Goal: Task Accomplishment & Management: Complete application form

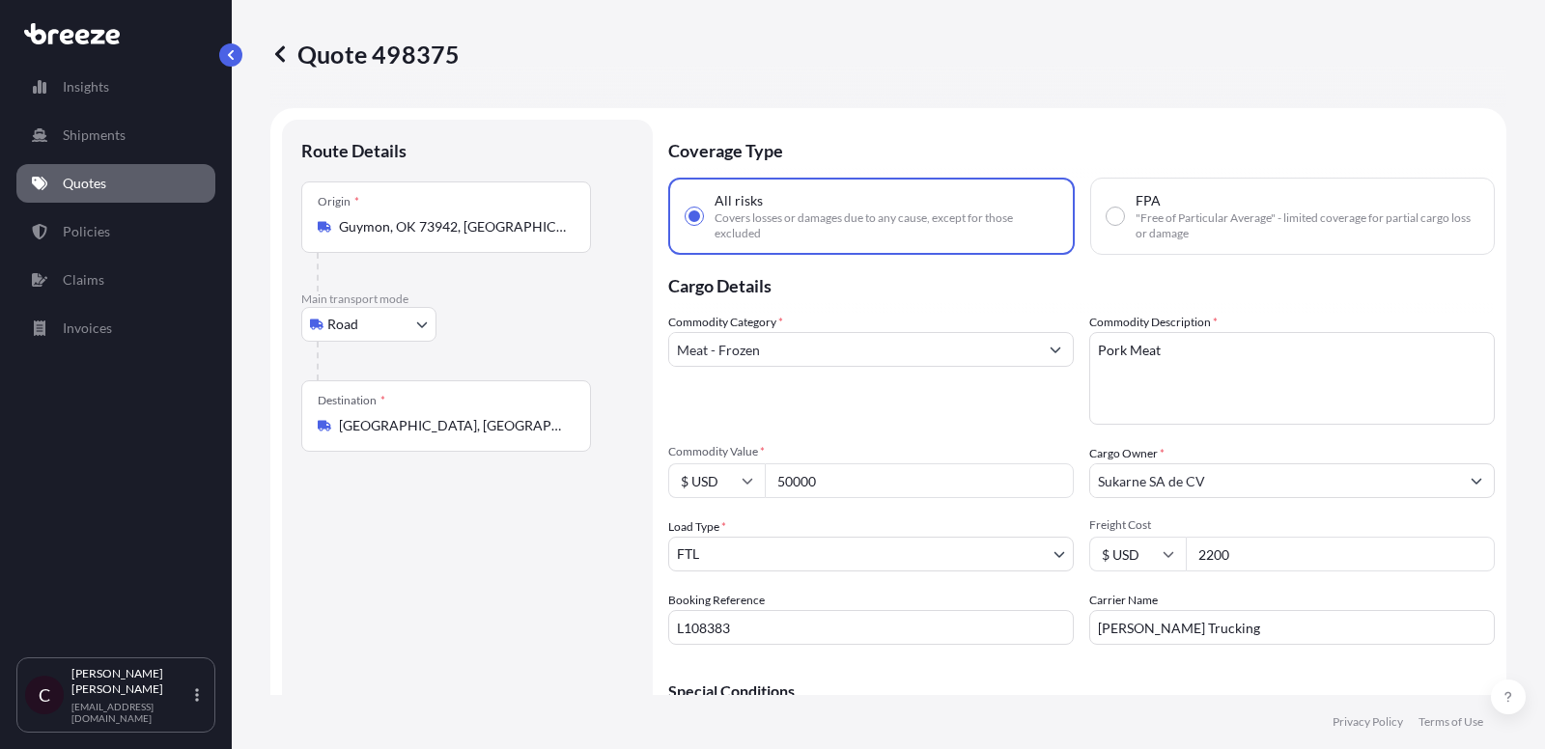
select select "Road"
select select "2"
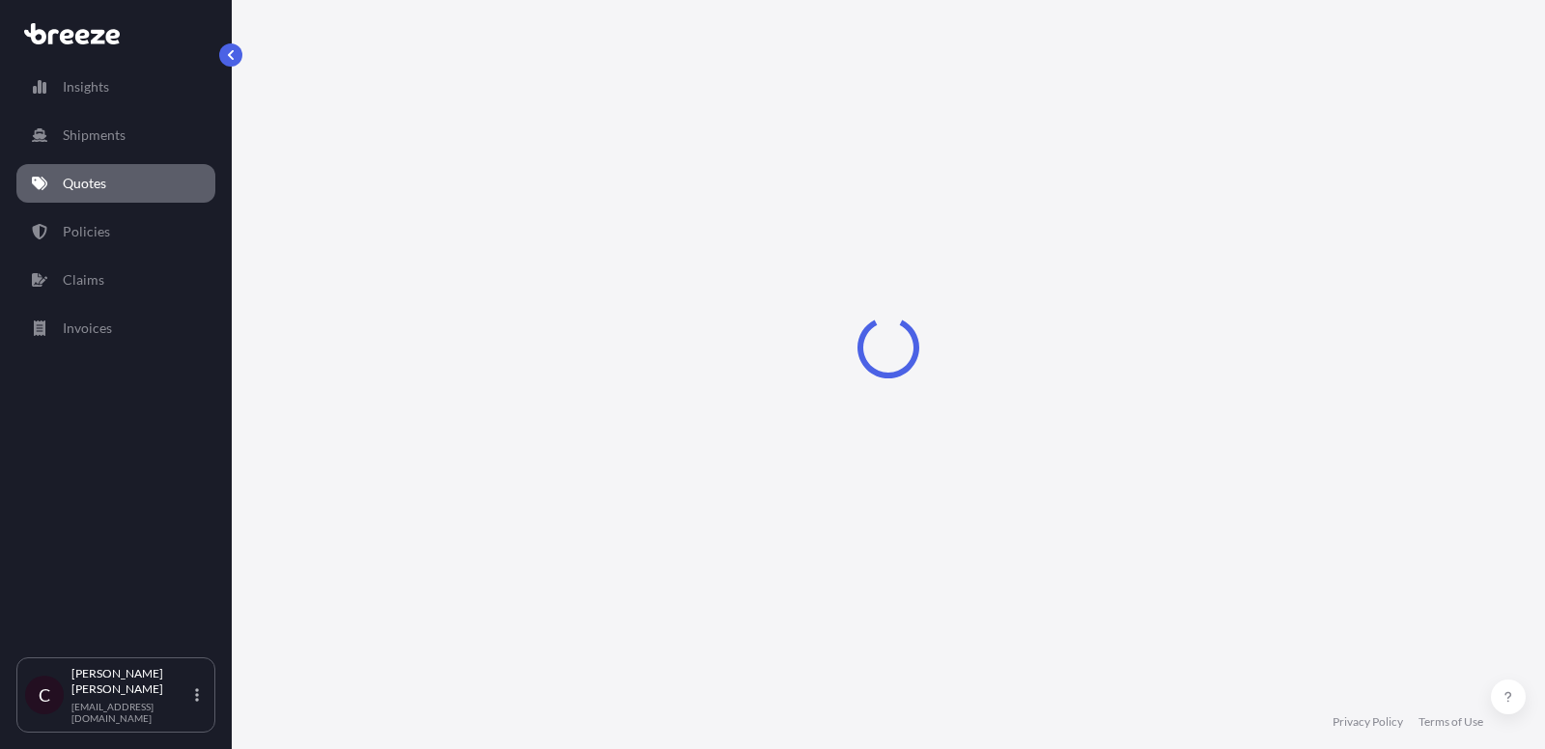
select select "Road"
select select "2"
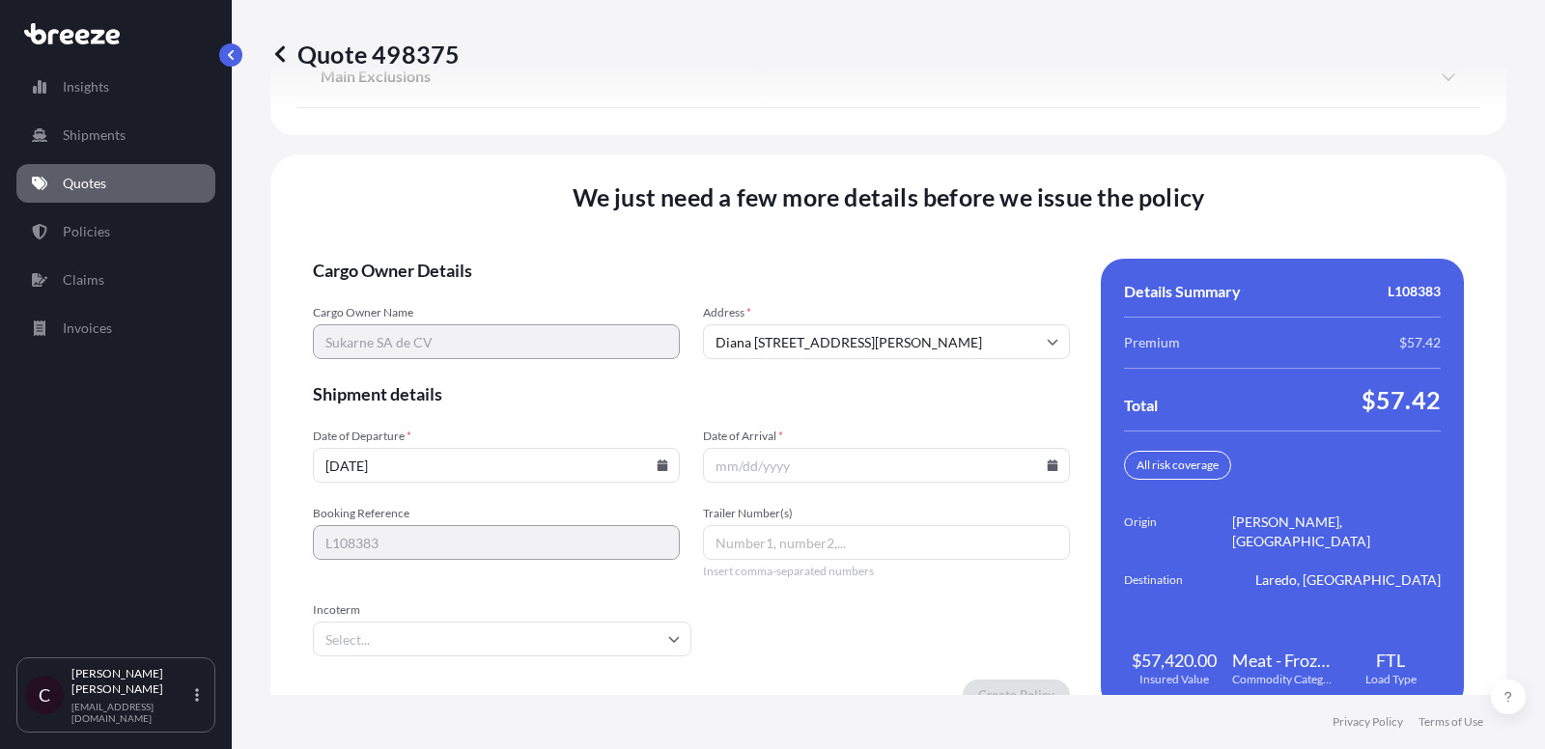
scroll to position [2976, 0]
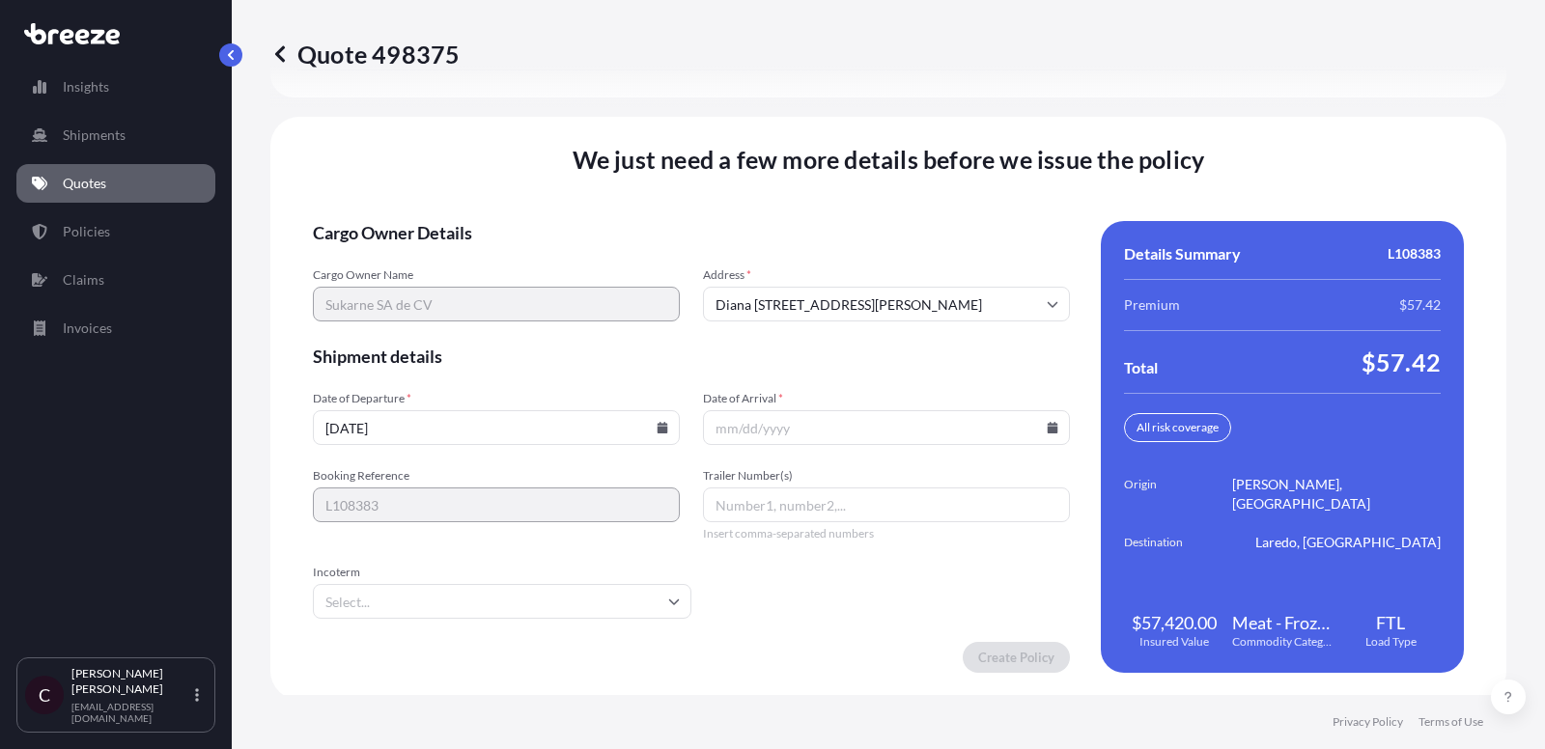
click at [807, 489] on input "Trailer Number(s)" at bounding box center [886, 505] width 367 height 35
paste input "K102"
type input "K102"
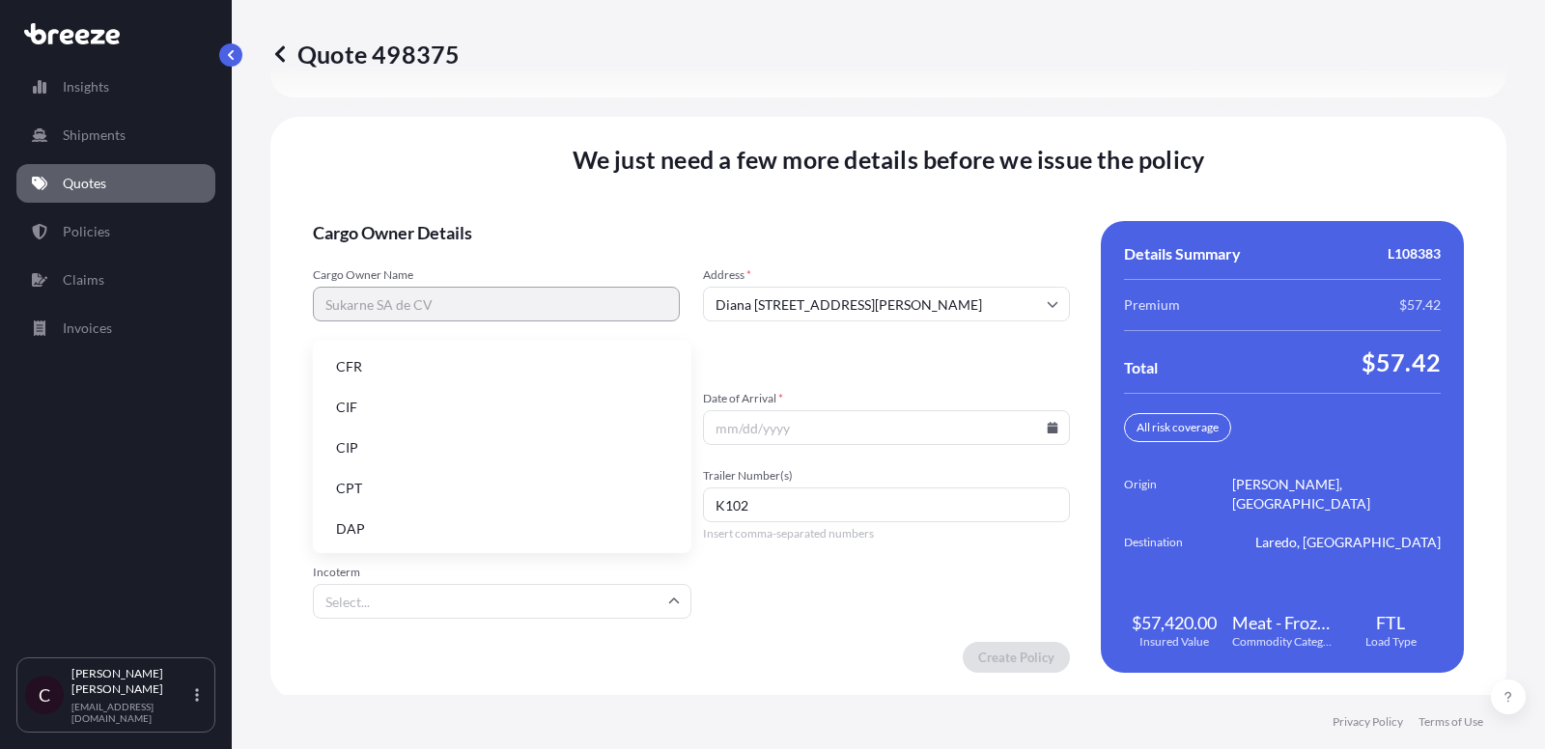
click at [619, 588] on input "Incoterm" at bounding box center [502, 601] width 379 height 35
click at [579, 523] on li "DAP" at bounding box center [502, 529] width 363 height 37
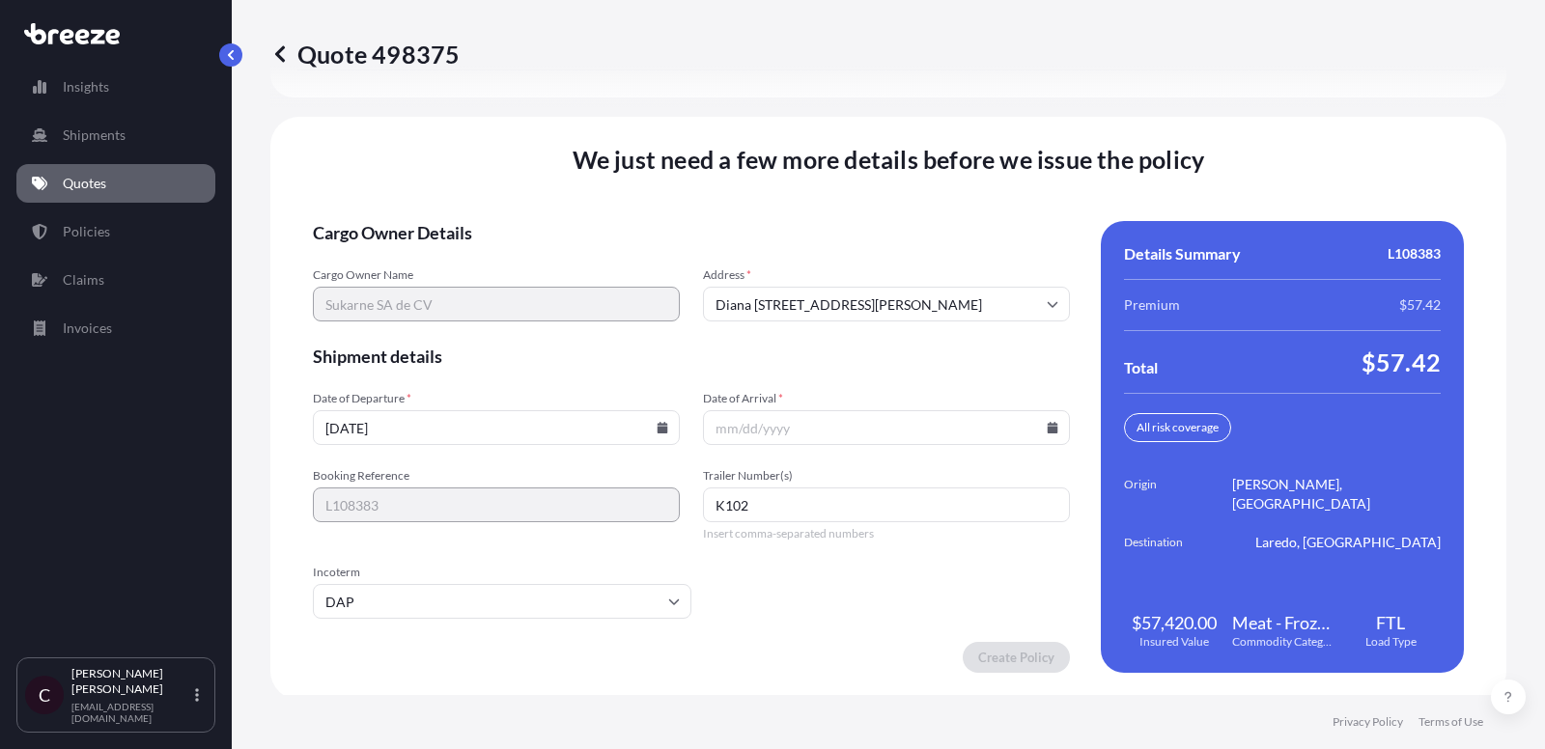
click at [906, 425] on input "Date of Arrival *" at bounding box center [886, 427] width 367 height 35
click at [1051, 422] on icon at bounding box center [1053, 428] width 12 height 12
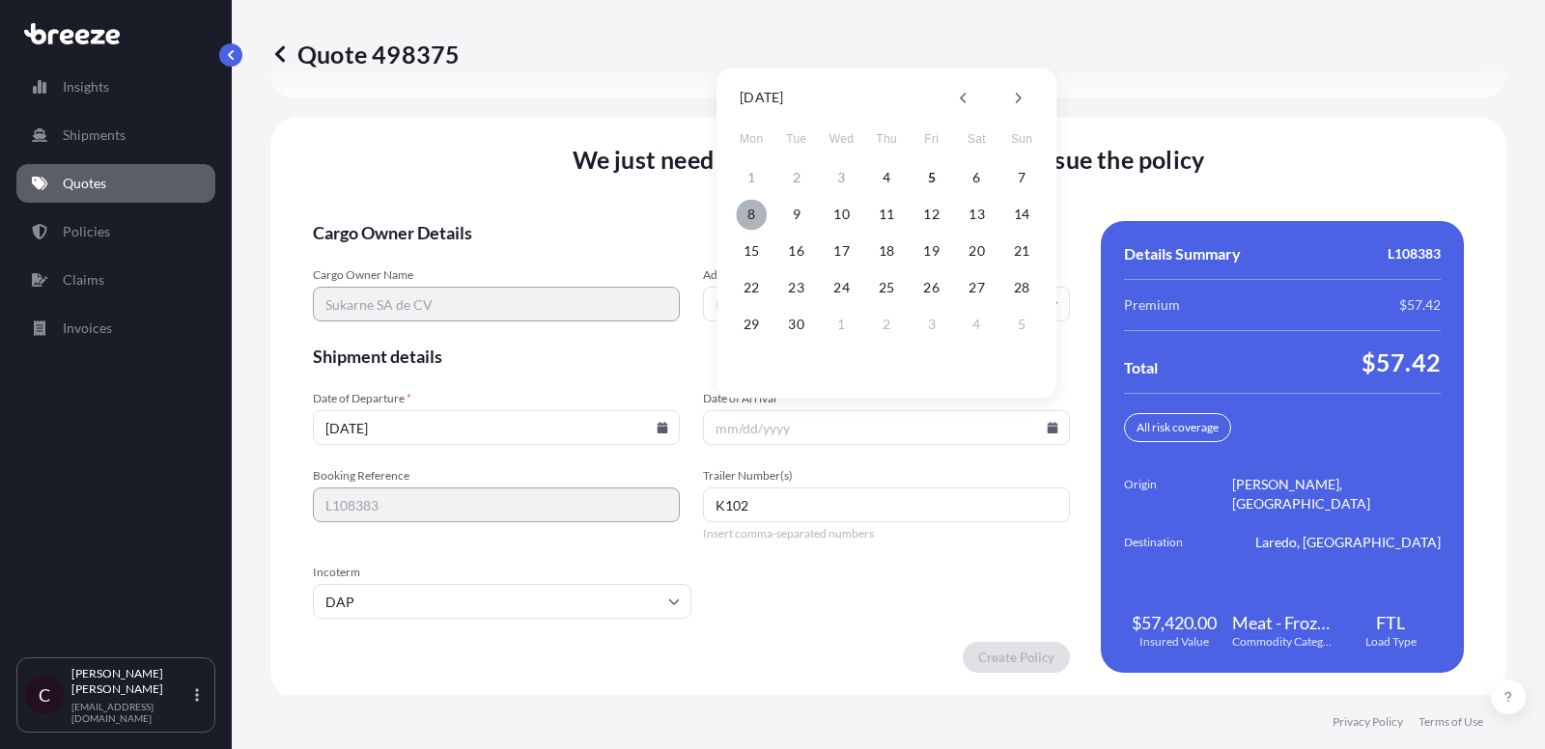
click at [750, 212] on button "8" at bounding box center [751, 214] width 31 height 31
type input "09/08/2025"
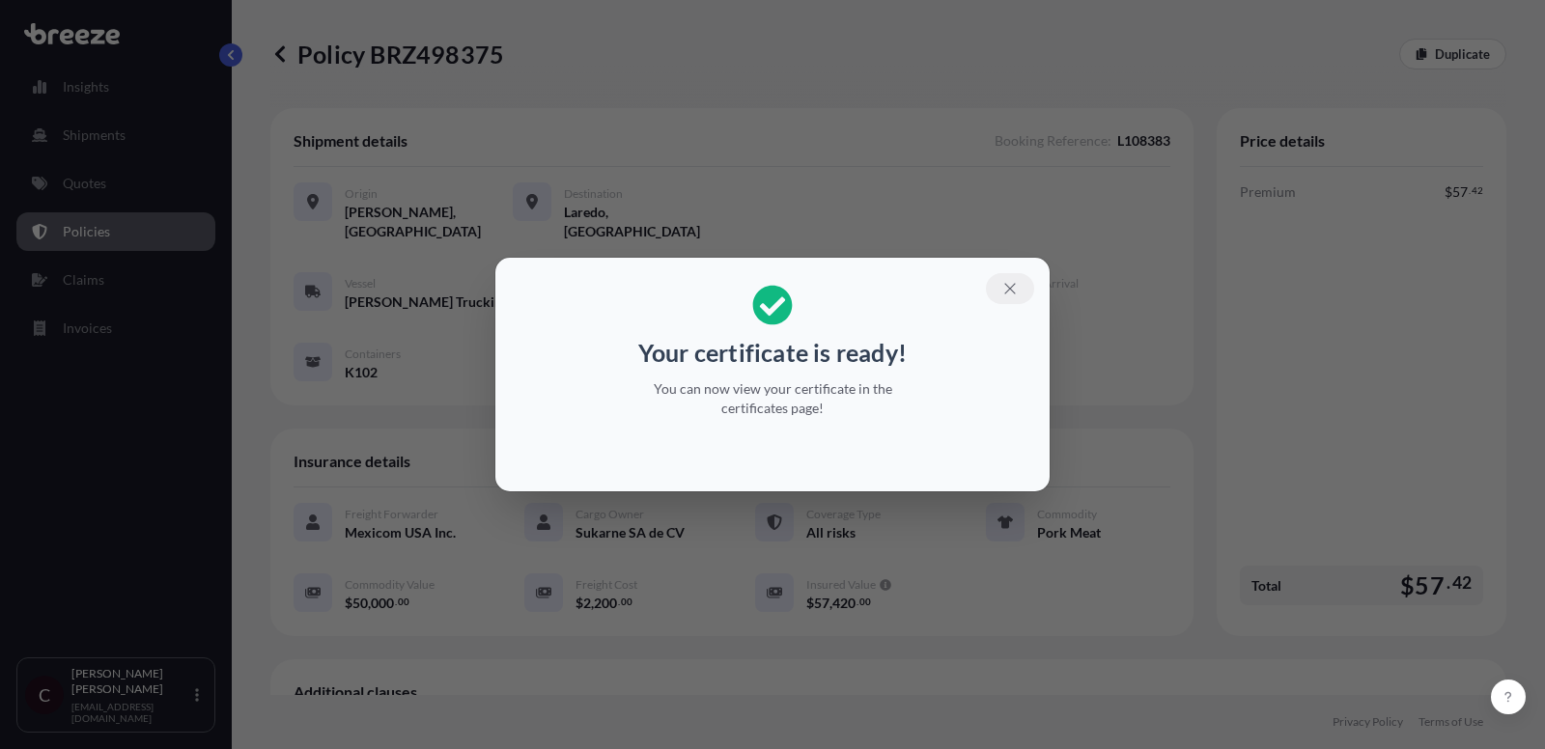
click at [1007, 290] on icon "button" at bounding box center [1010, 288] width 17 height 17
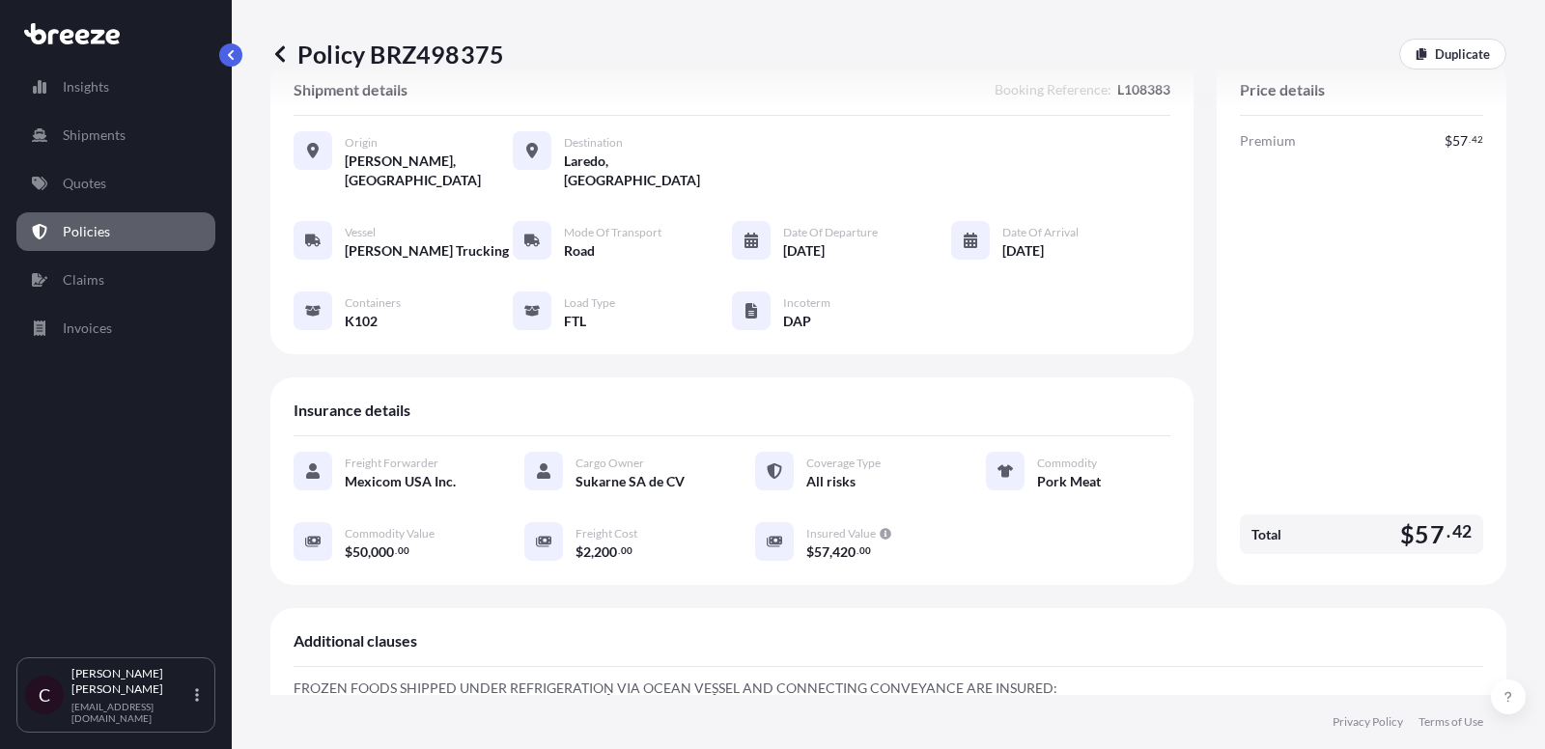
scroll to position [119, 0]
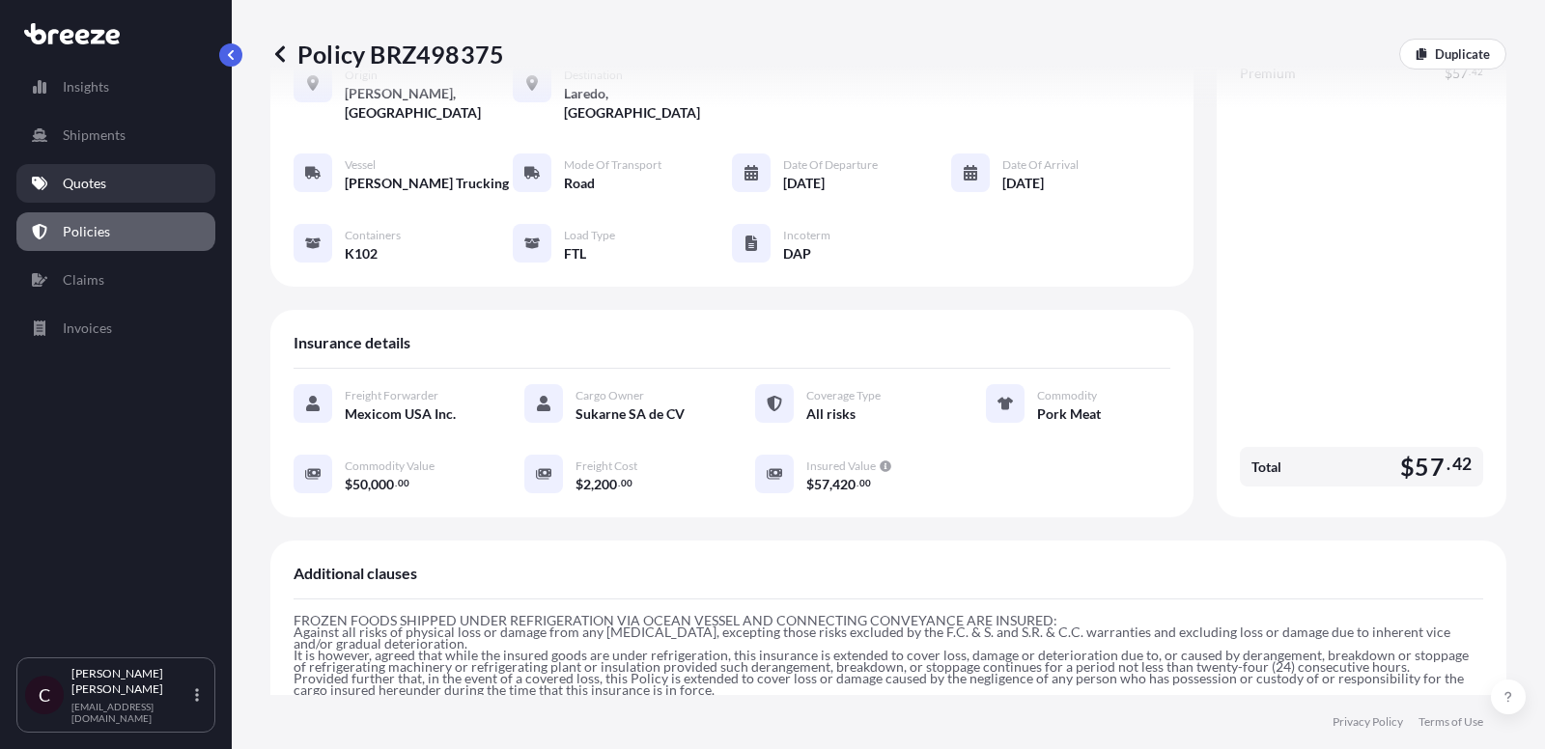
click at [98, 187] on p "Quotes" at bounding box center [84, 183] width 43 height 19
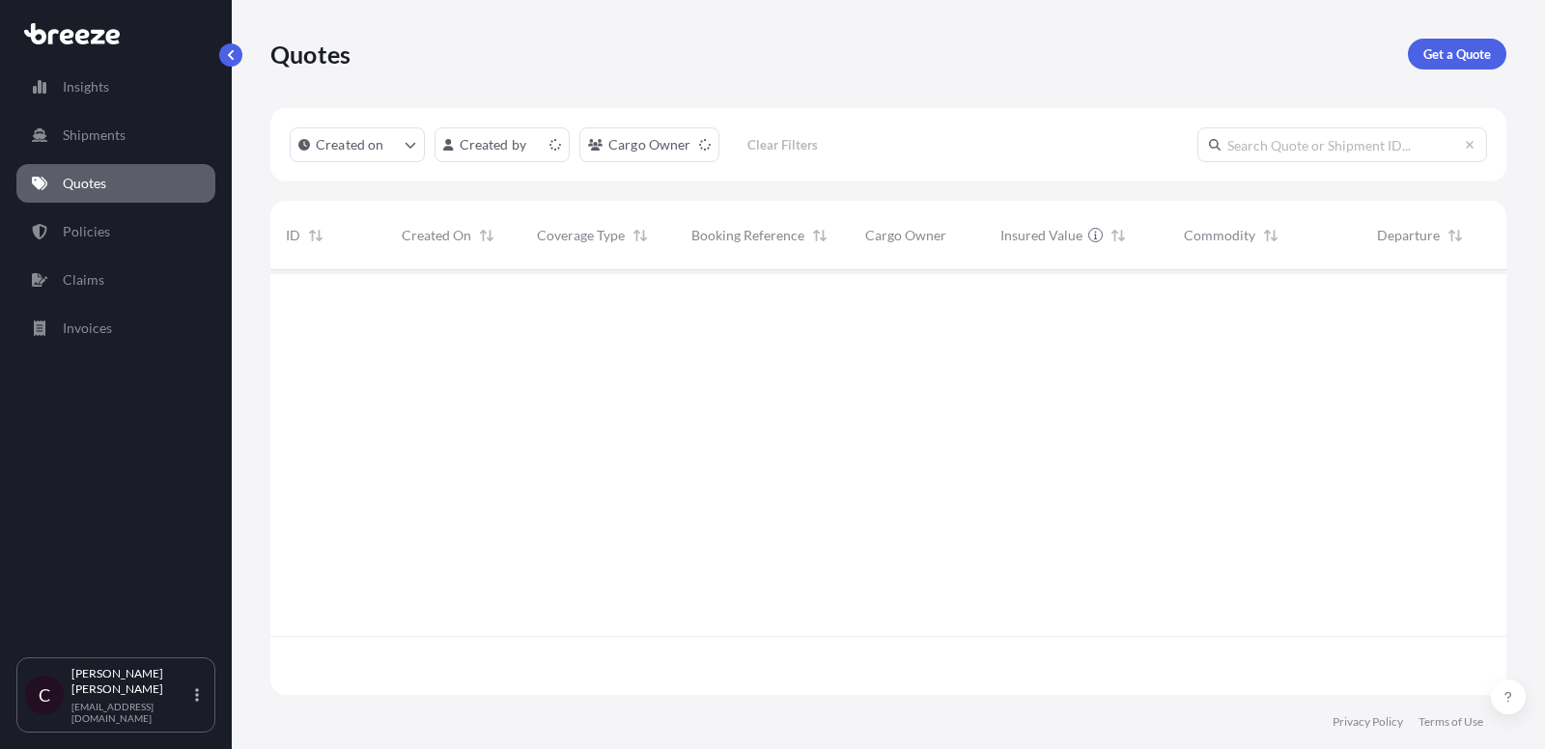
scroll to position [437, 1236]
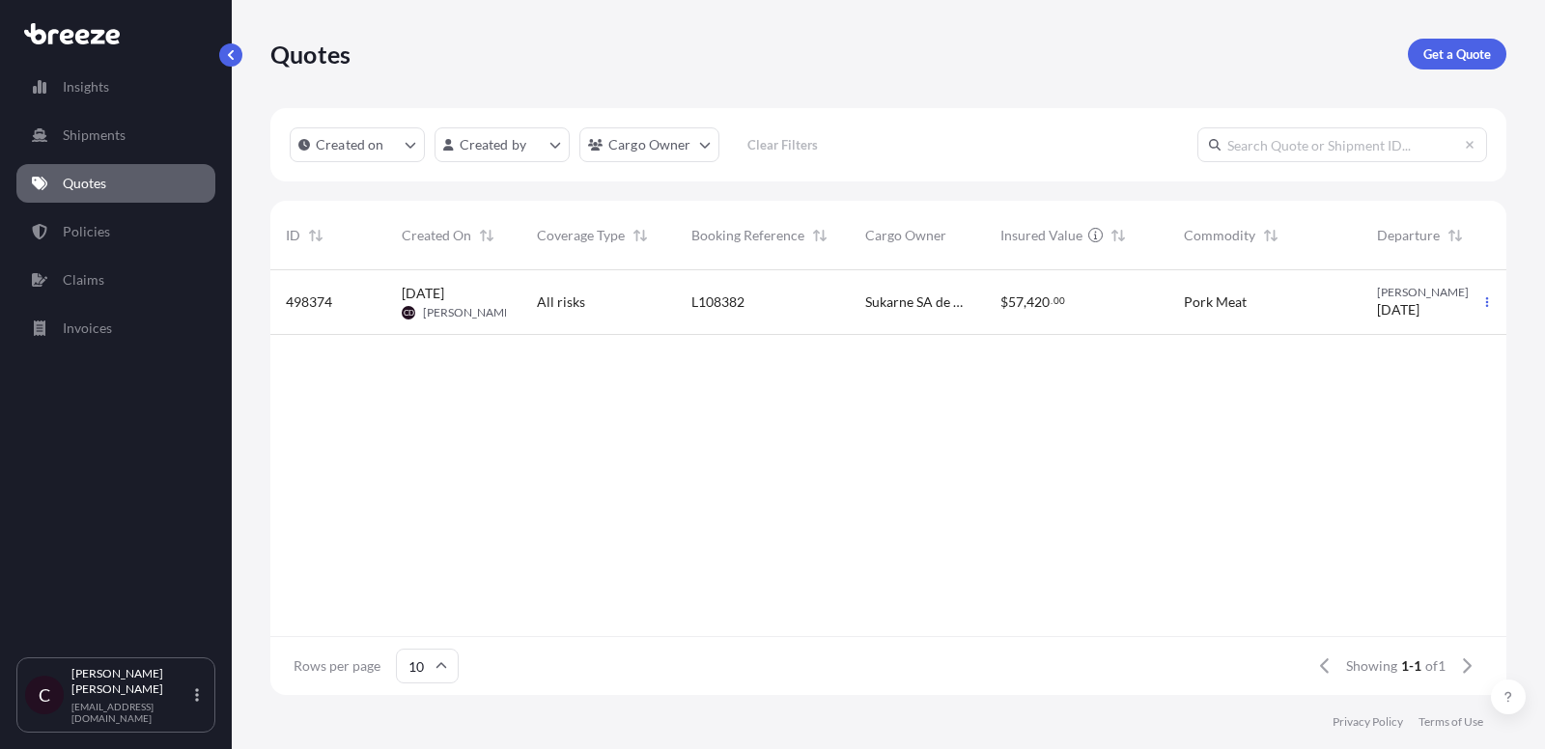
click at [688, 285] on div "L108382" at bounding box center [763, 302] width 174 height 65
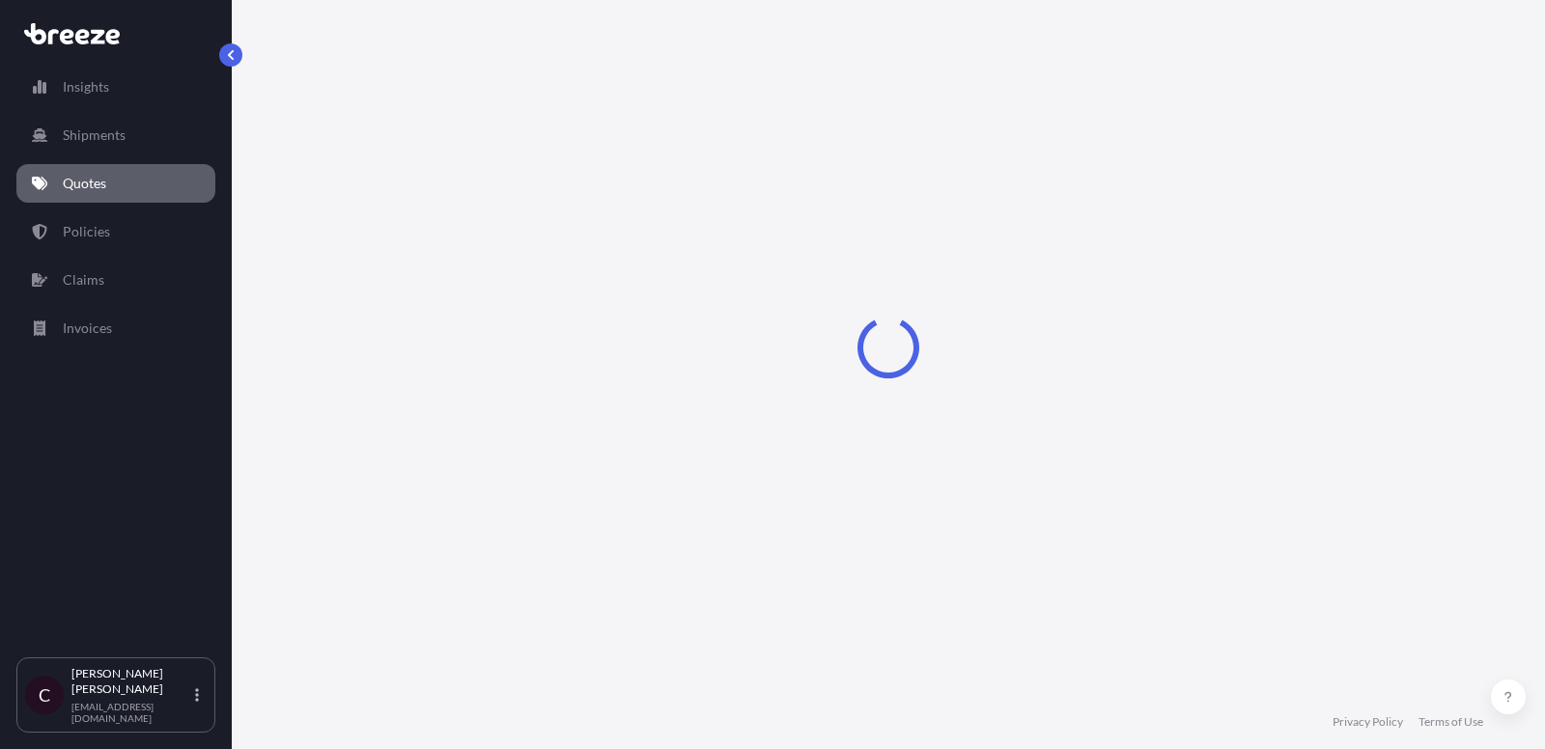
select select "Road"
select select "2"
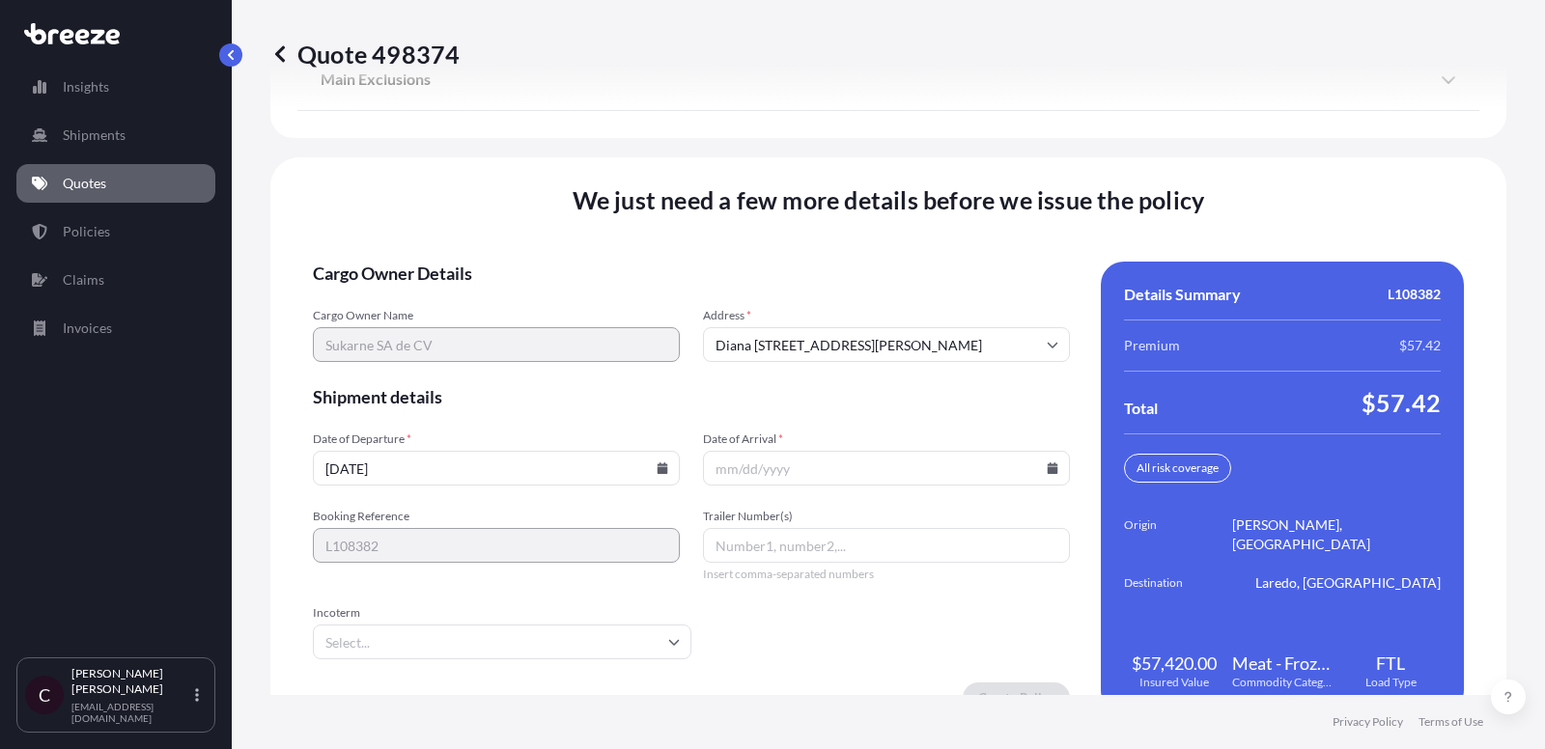
scroll to position [2976, 0]
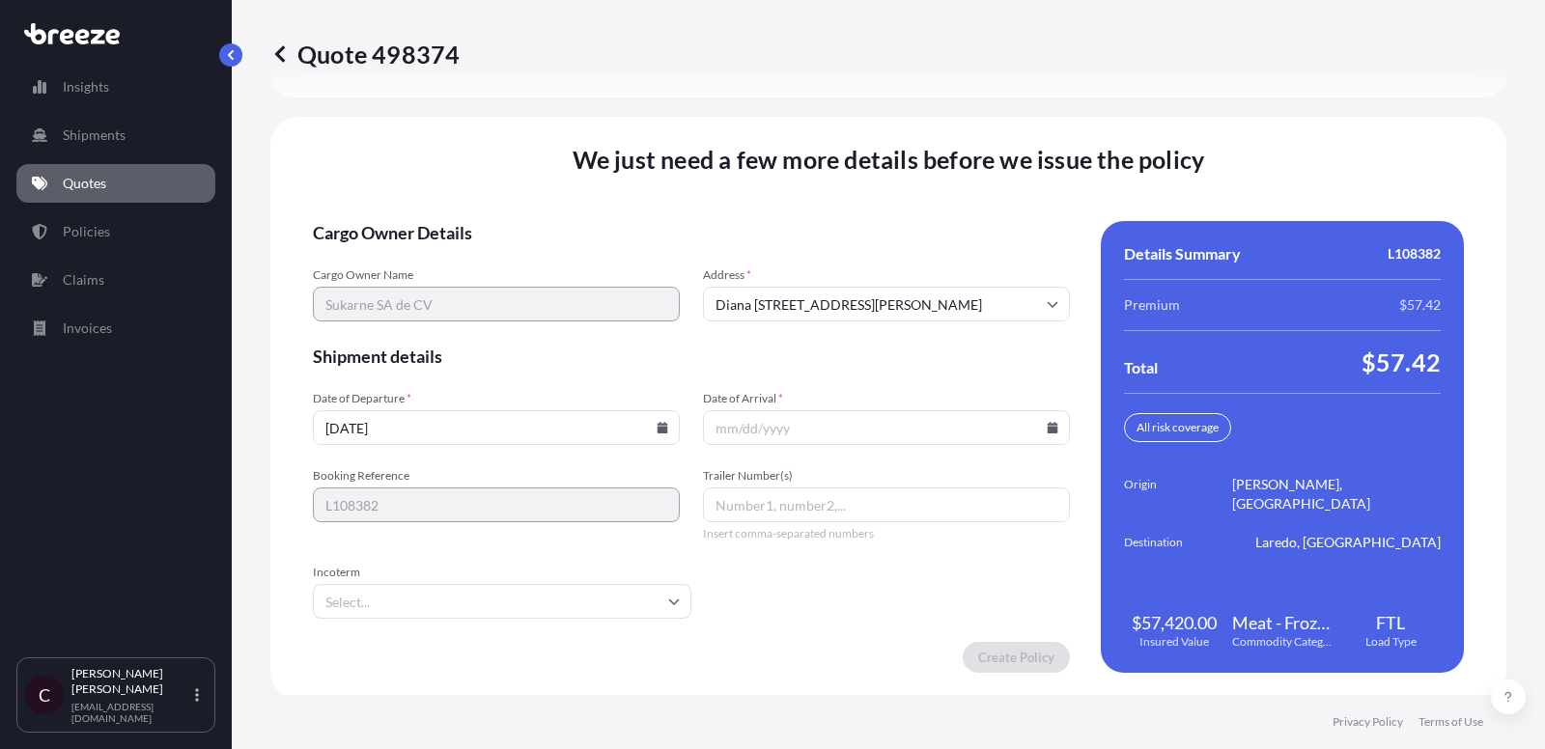
click at [757, 419] on input "Date of Arrival *" at bounding box center [886, 427] width 367 height 35
click at [1035, 415] on input "Date of Arrival *" at bounding box center [886, 427] width 367 height 35
click at [1050, 415] on input "Date of Arrival *" at bounding box center [886, 427] width 367 height 35
click at [1051, 422] on icon at bounding box center [1053, 428] width 11 height 12
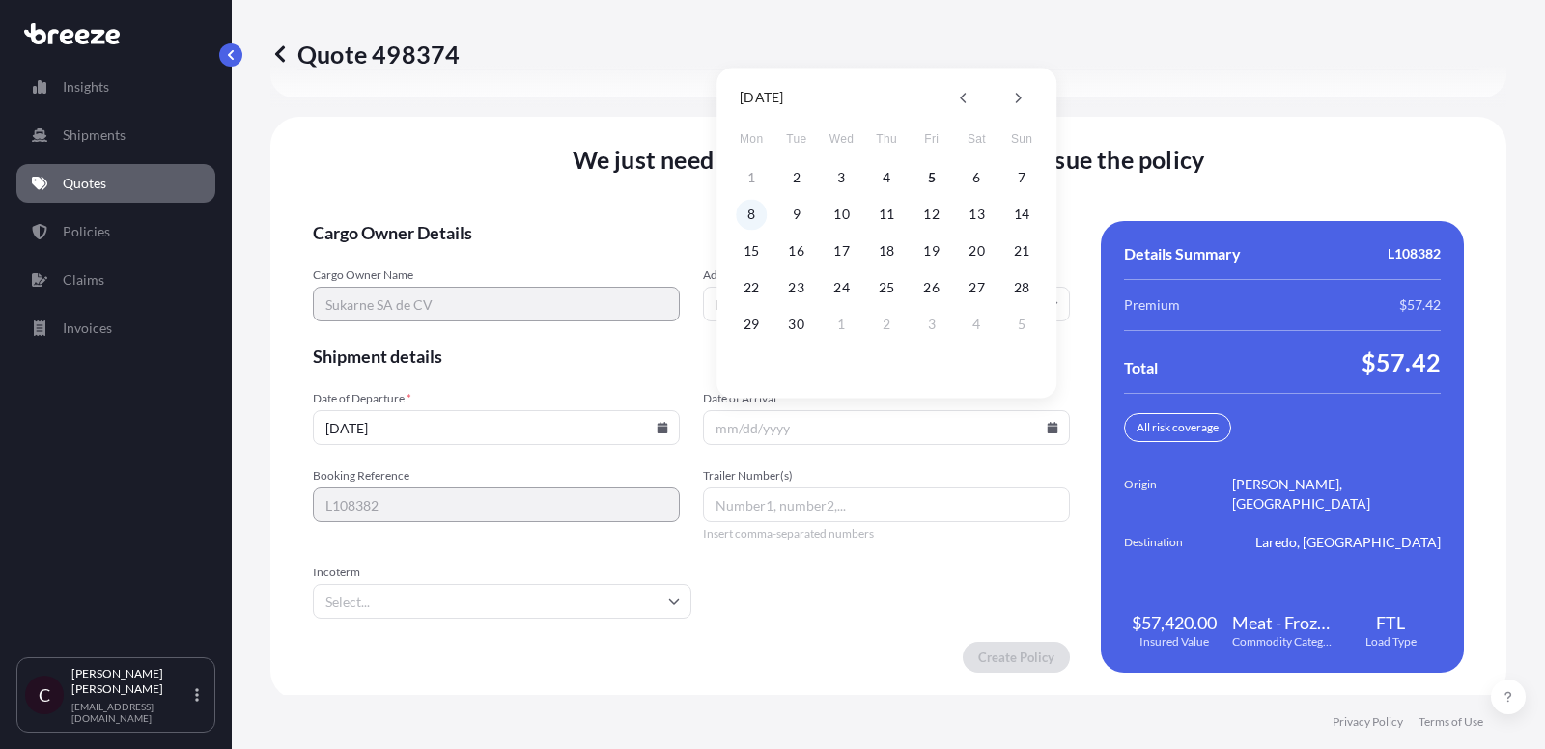
click at [749, 221] on button "8" at bounding box center [751, 214] width 31 height 31
type input "09/08/2025"
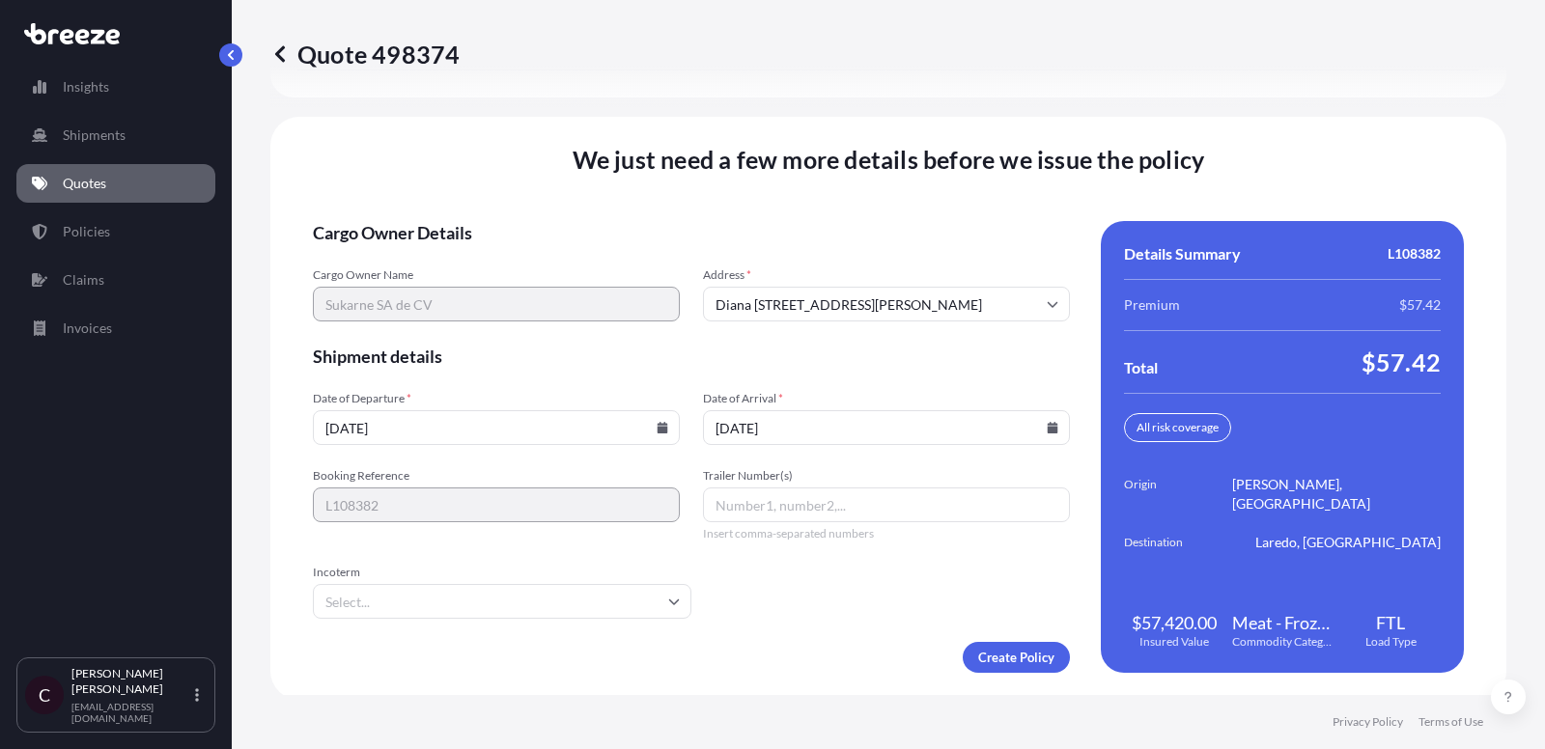
click at [741, 493] on input "Trailer Number(s)" at bounding box center [886, 505] width 367 height 35
paste input "K398"
type input "K398"
click at [583, 618] on form "Cargo Owner Details Cargo Owner Name Sukarne SA de CV Address * Diana Tang 59, …" at bounding box center [691, 447] width 757 height 452
click at [582, 594] on input "Incoterm" at bounding box center [502, 601] width 379 height 35
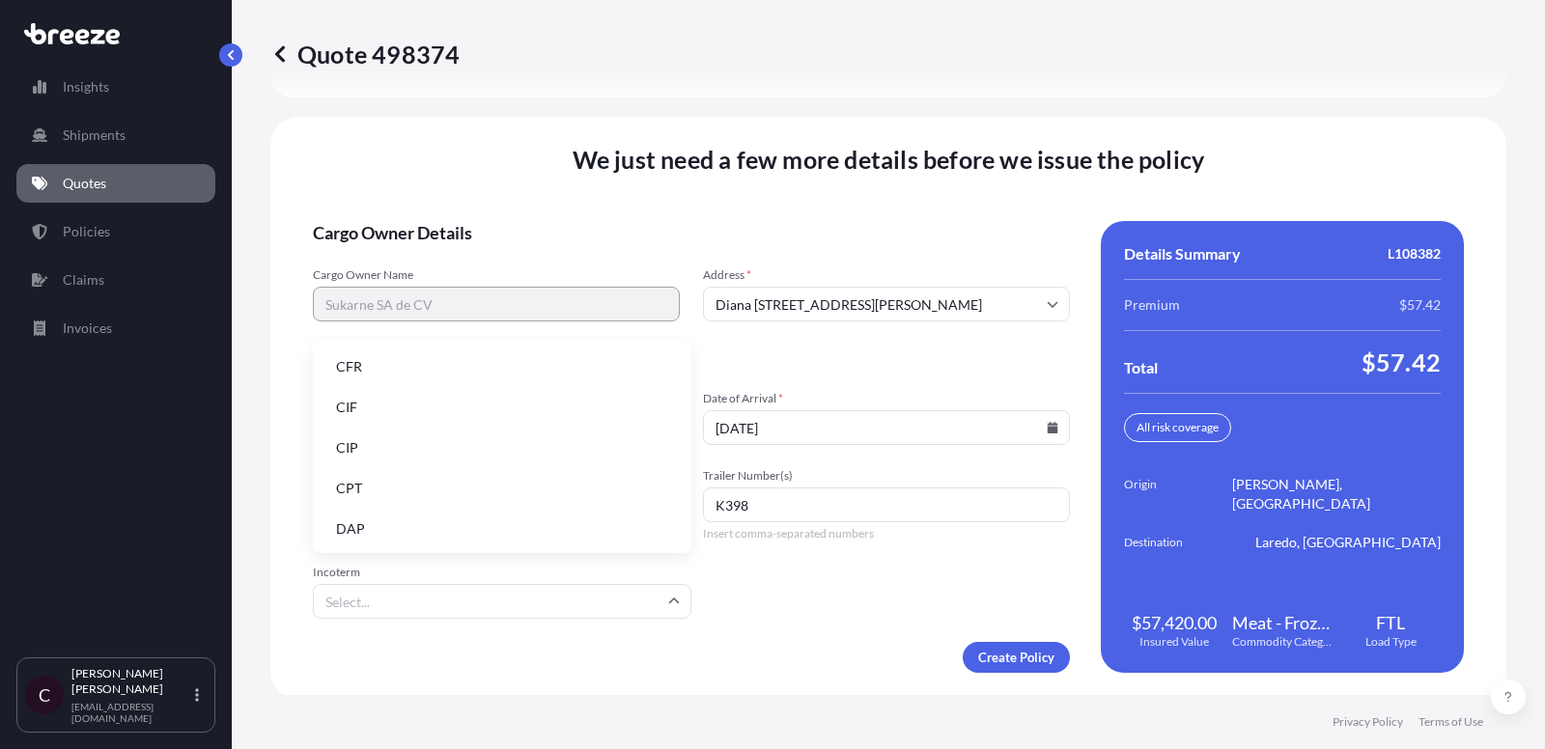
click at [575, 523] on li "DAP" at bounding box center [502, 529] width 363 height 37
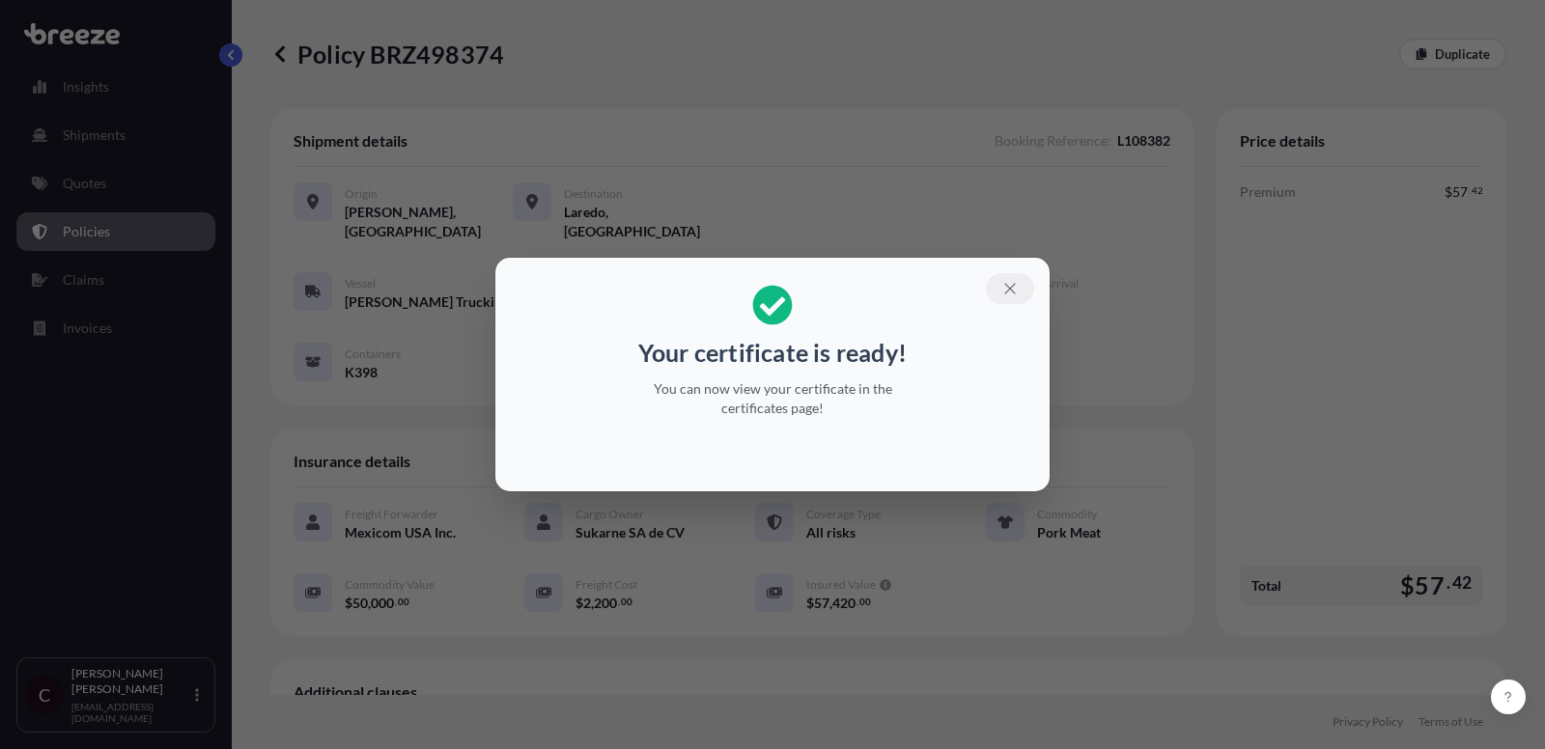
click at [1002, 287] on icon "button" at bounding box center [1010, 288] width 17 height 17
